Goal: Information Seeking & Learning: Learn about a topic

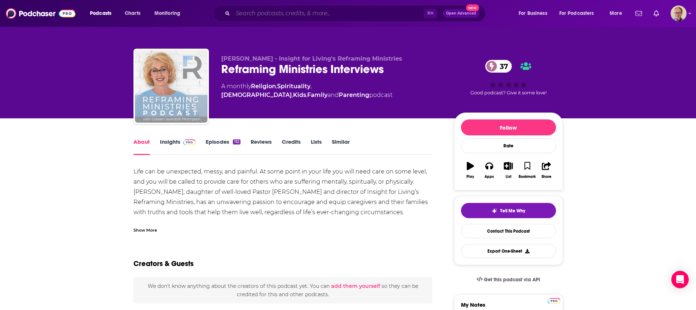
click at [265, 14] on input "Search podcasts, credits, & more..." at bounding box center [328, 14] width 191 height 12
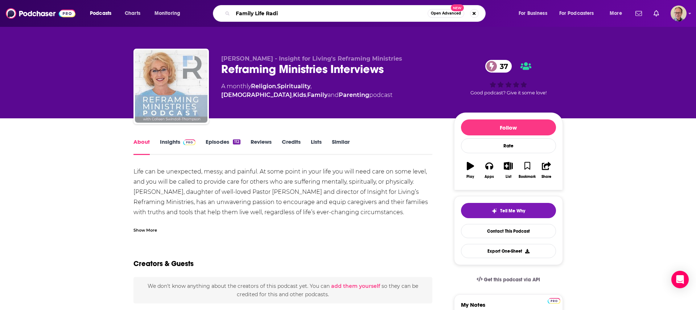
type input "Family Life Radio"
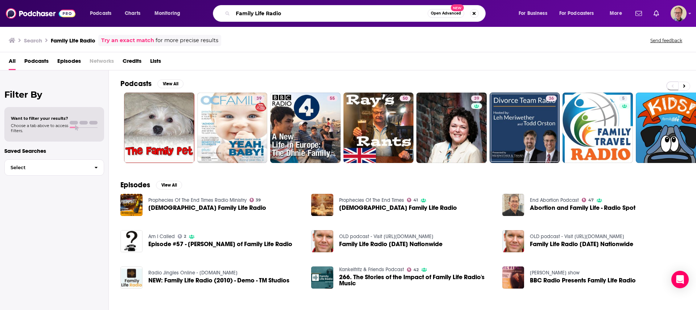
click at [256, 14] on input "Family Life Radio" at bounding box center [330, 14] width 195 height 12
click at [286, 15] on input "FamilyLife Radio" at bounding box center [330, 14] width 195 height 12
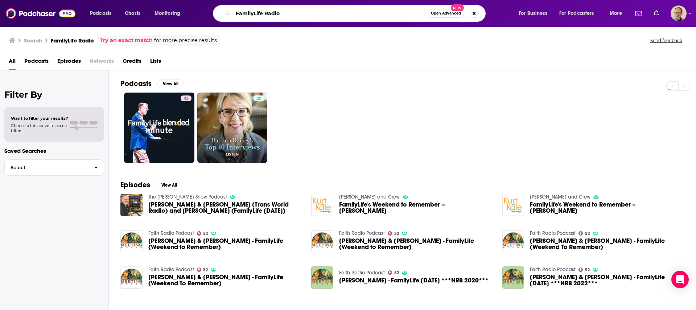
click at [281, 10] on input "FamilyLife Radio" at bounding box center [330, 14] width 195 height 12
type input "FamilyLife"
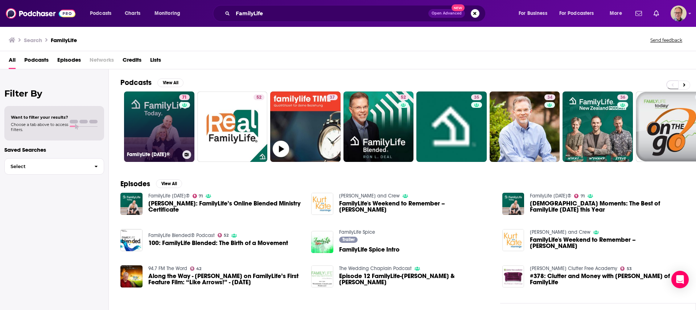
click at [163, 120] on link "71 FamilyLife [DATE]®" at bounding box center [159, 126] width 70 height 70
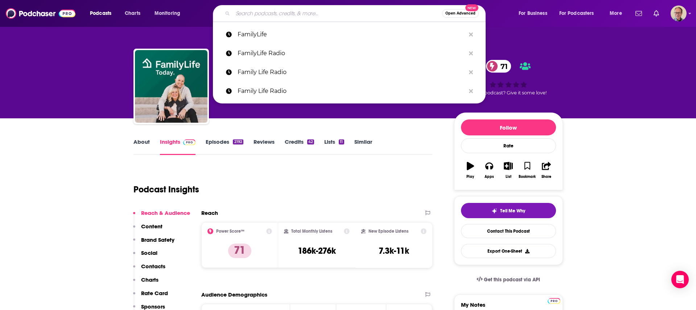
click at [260, 13] on input "Search podcasts, credits, & more..." at bounding box center [337, 14] width 209 height 12
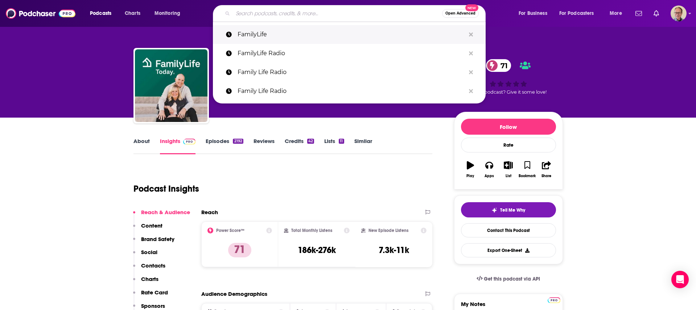
click at [260, 32] on p "FamilyLife" at bounding box center [351, 34] width 228 height 19
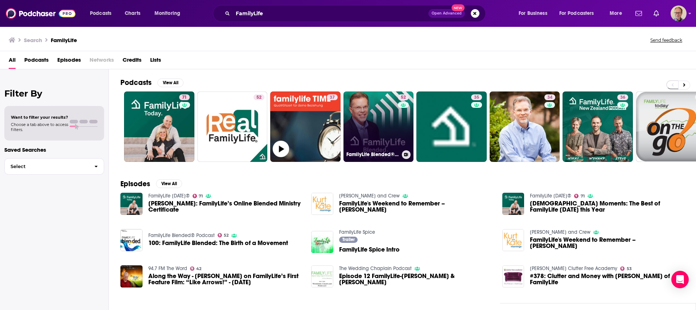
click at [387, 127] on link "52 FamilyLife Blended® Podcast" at bounding box center [378, 126] width 70 height 70
